Goal: Transaction & Acquisition: Purchase product/service

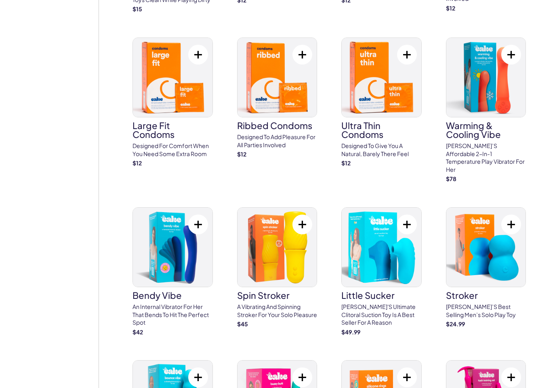
scroll to position [1691, 0]
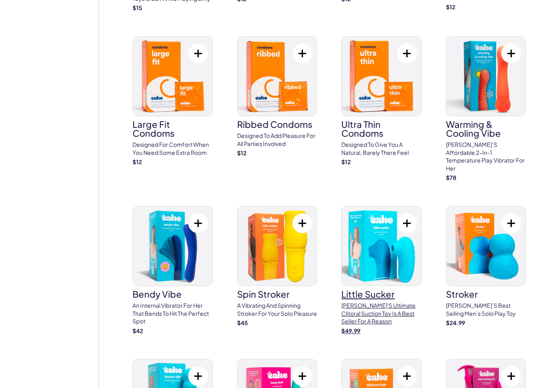
click at [379, 248] on img at bounding box center [382, 246] width 80 height 79
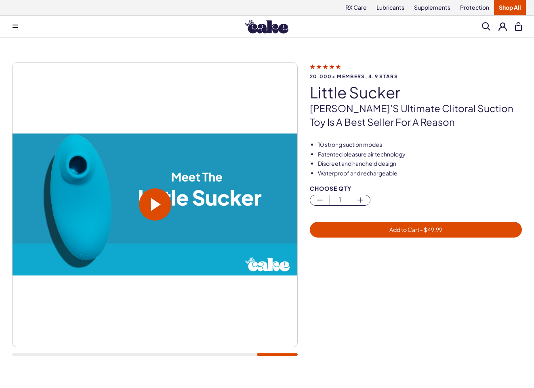
click at [149, 202] on span at bounding box center [155, 205] width 32 height 32
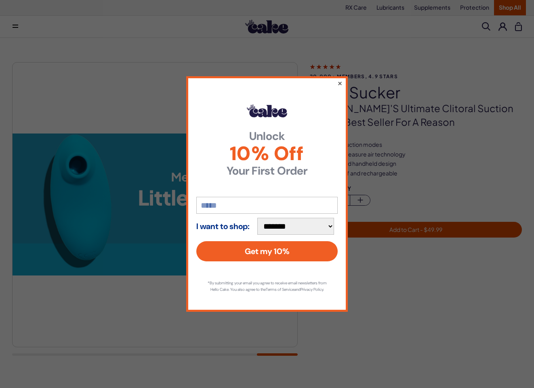
click at [341, 81] on button "×" at bounding box center [339, 83] width 5 height 10
